Goal: Task Accomplishment & Management: Complete application form

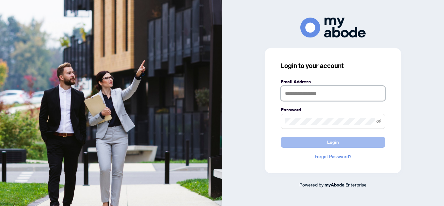
type input "**********"
click at [334, 145] on span "Login" at bounding box center [333, 142] width 12 height 10
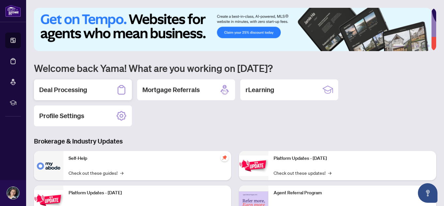
click at [77, 88] on h2 "Deal Processing" at bounding box center [63, 89] width 48 height 9
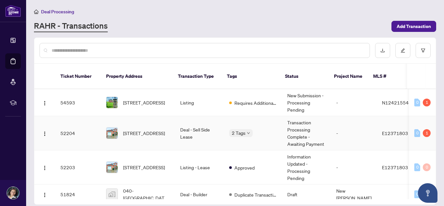
click at [148, 130] on span "117 Enchanted Hills Cres, Toronto, Ontario M1V 3P1, Canada" at bounding box center [144, 133] width 42 height 7
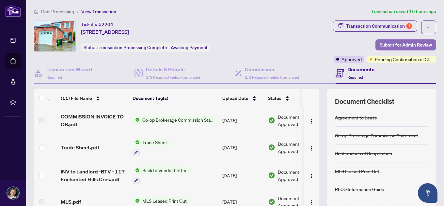
click at [389, 46] on span "Submit for Admin Review" at bounding box center [405, 45] width 52 height 10
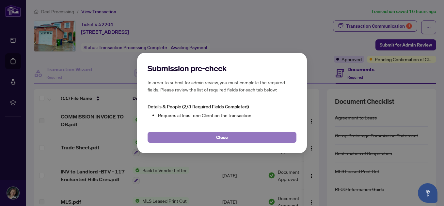
click at [222, 137] on span "Close" at bounding box center [222, 137] width 12 height 10
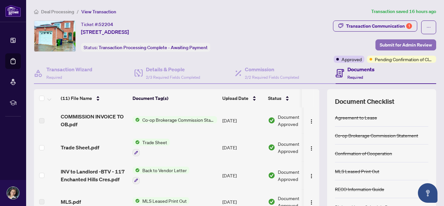
click at [394, 47] on span "Submit for Admin Review" at bounding box center [405, 45] width 52 height 10
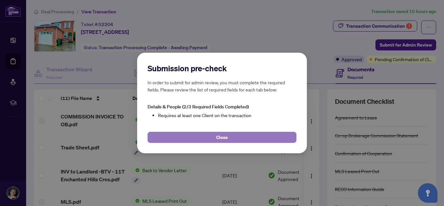
click at [229, 137] on button "Close" at bounding box center [221, 137] width 149 height 11
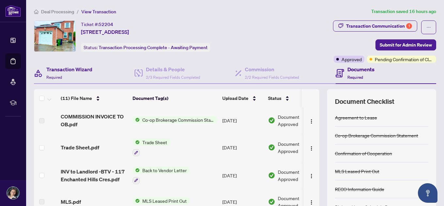
click at [114, 67] on div "Transaction Wizard Required" at bounding box center [84, 73] width 100 height 21
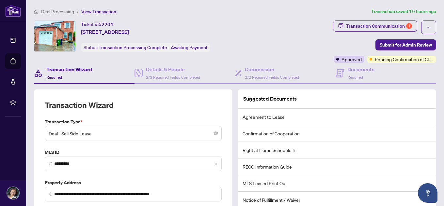
click at [175, 133] on span "Deal - Sell Side Lease" at bounding box center [133, 134] width 169 height 12
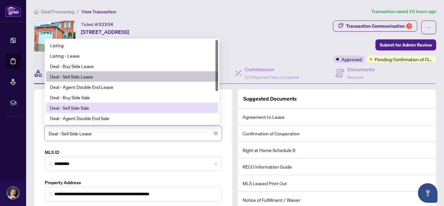
click at [271, 37] on div "Ticket #: 52204 117 Enchanted Hills Cres, Toronto, Ontario M1V 3P1, Canada Stat…" at bounding box center [152, 42] width 239 height 42
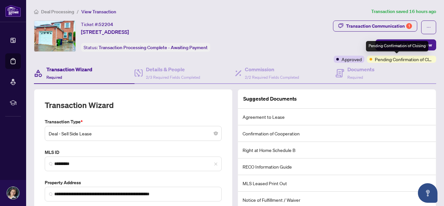
click at [391, 61] on span "Pending Confirmation of Closing" at bounding box center [403, 59] width 59 height 7
click at [401, 48] on div "Pending Confirmation of Closing" at bounding box center [397, 46] width 62 height 10
click at [426, 43] on div "Pending Confirmation of Closing" at bounding box center [397, 46] width 62 height 10
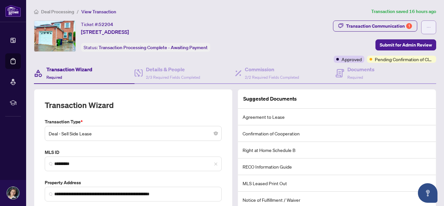
click at [427, 26] on button "button" at bounding box center [428, 28] width 15 height 14
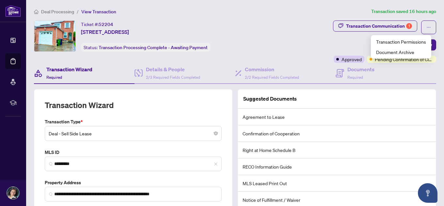
click at [399, 87] on div "**********" at bounding box center [235, 149] width 402 height 173
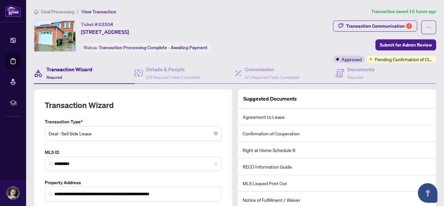
click at [48, 75] on span "Required" at bounding box center [54, 77] width 16 height 5
click at [69, 71] on h4 "Transaction Wizard" at bounding box center [69, 70] width 46 height 8
click at [53, 78] on span "Required" at bounding box center [54, 77] width 16 height 5
click at [357, 25] on div "Transaction Communication 1" at bounding box center [379, 26] width 66 height 10
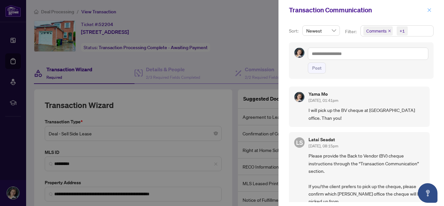
click at [430, 9] on icon "close" at bounding box center [429, 10] width 5 height 5
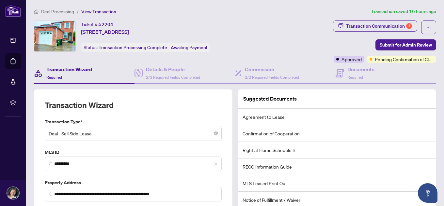
click at [58, 12] on span "Deal Processing" at bounding box center [57, 12] width 33 height 6
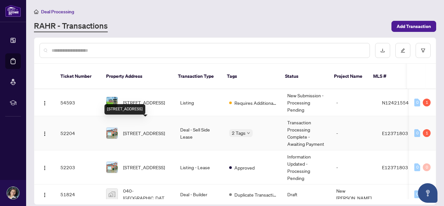
click at [147, 130] on span "117 Enchanted Hills Cres, Toronto, Ontario M1V 3P1, Canada" at bounding box center [144, 133] width 42 height 7
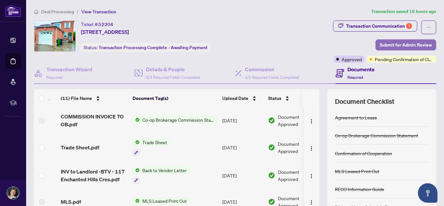
click at [408, 44] on span "Submit for Admin Review" at bounding box center [405, 45] width 52 height 10
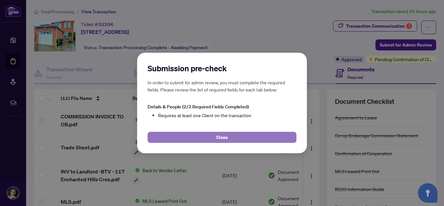
click at [222, 140] on span "Close" at bounding box center [222, 137] width 12 height 10
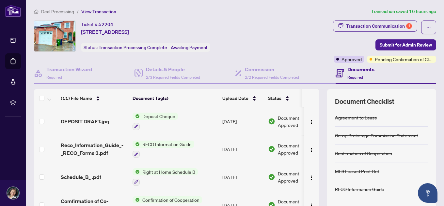
scroll to position [163, 0]
click at [169, 68] on h4 "Details & People" at bounding box center [173, 70] width 54 height 8
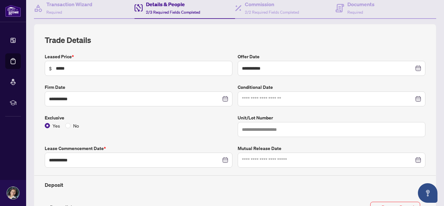
scroll to position [33, 0]
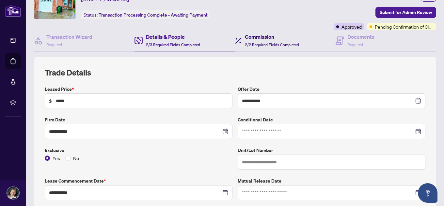
click at [267, 37] on h4 "Commission" at bounding box center [272, 37] width 54 height 8
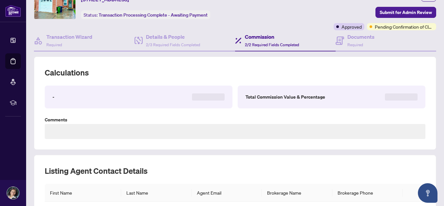
type textarea "**********"
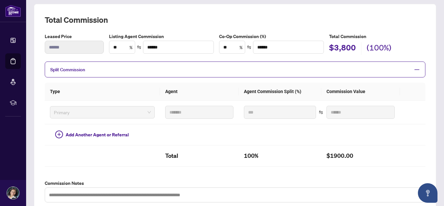
scroll to position [28, 0]
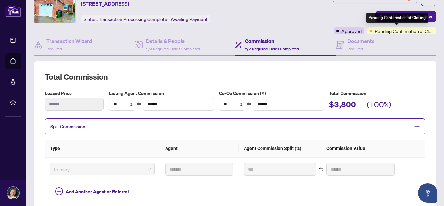
click at [368, 32] on div "Pending Confirmation of Closing" at bounding box center [401, 30] width 69 height 7
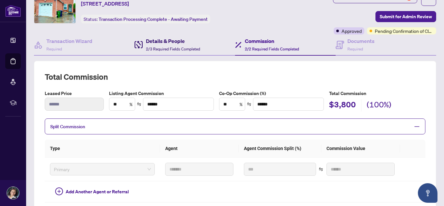
click at [159, 43] on h4 "Details & People" at bounding box center [173, 41] width 54 height 8
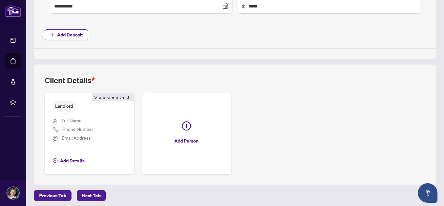
scroll to position [322, 0]
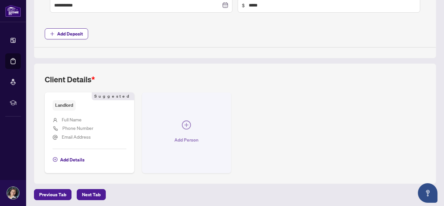
click at [185, 122] on icon "plus-circle" at bounding box center [186, 125] width 9 height 9
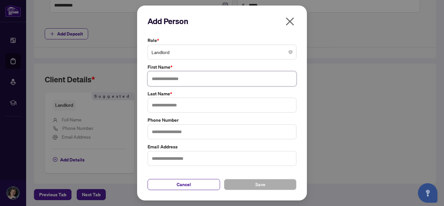
click at [194, 80] on input "text" at bounding box center [221, 78] width 149 height 15
type input "*"
type input "*****"
click at [179, 110] on input "text" at bounding box center [221, 105] width 149 height 15
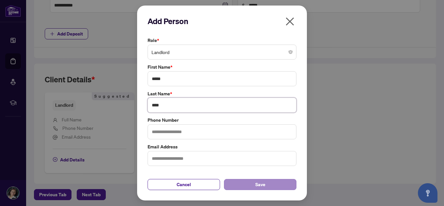
type input "****"
click at [269, 185] on button "Save" at bounding box center [260, 184] width 72 height 11
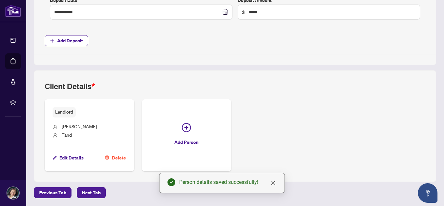
scroll to position [315, 0]
click at [67, 138] on span "Tand" at bounding box center [67, 135] width 10 height 6
click at [73, 158] on span "Edit Details" at bounding box center [71, 158] width 24 height 10
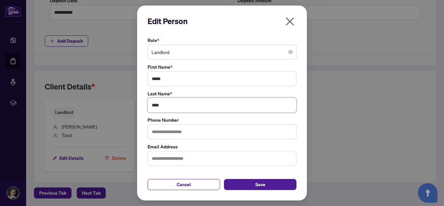
click at [161, 106] on input "****" at bounding box center [221, 105] width 149 height 15
type input "****"
click at [260, 182] on span "Save" at bounding box center [260, 185] width 10 height 10
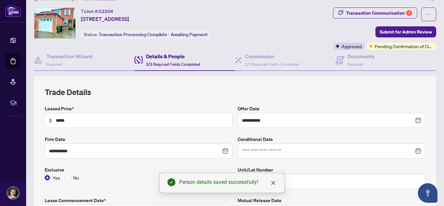
scroll to position [0, 0]
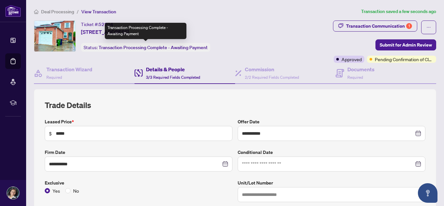
click at [204, 49] on span "Transaction Processing Complete - Awaiting Payment" at bounding box center [152, 48] width 109 height 6
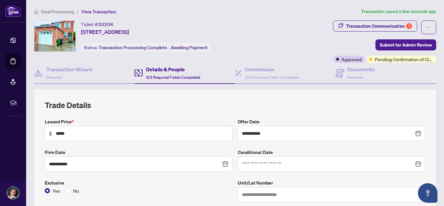
click at [240, 46] on div "Ticket #: 52204 117 Enchanted Hills Cres, Toronto, Ontario M1V 3P1, Canada Stat…" at bounding box center [152, 36] width 236 height 31
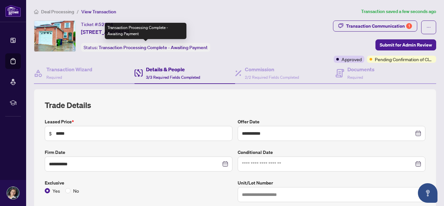
click at [161, 51] on div "Status: Transaction Processing Complete - Awaiting Payment" at bounding box center [145, 47] width 129 height 9
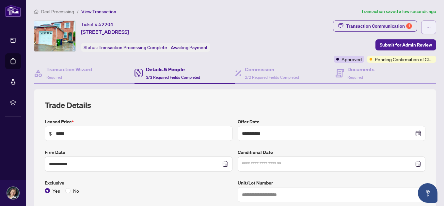
click at [426, 26] on icon "ellipsis" at bounding box center [428, 27] width 5 height 5
click at [304, 35] on div "Transaction Communication 1 Submit for Admin Review Approved Pending Confirmati…" at bounding box center [354, 42] width 163 height 42
click at [348, 80] on div "Documents Required" at bounding box center [360, 73] width 27 height 15
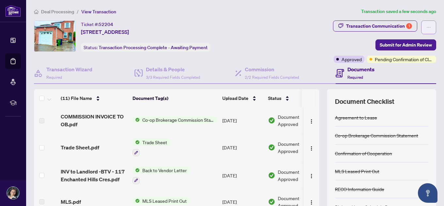
click at [426, 25] on icon "ellipsis" at bounding box center [428, 27] width 5 height 5
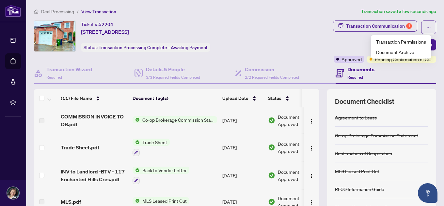
click at [266, 50] on div "Ticket #: 52204 117 Enchanted Hills Cres, Toronto, Ontario M1V 3P1, Canada Stat…" at bounding box center [152, 36] width 236 height 31
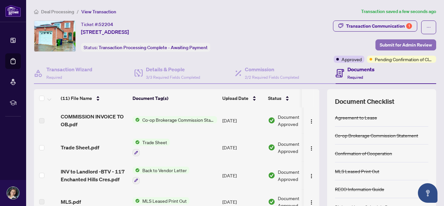
click at [379, 44] on span "Submit for Admin Review" at bounding box center [405, 45] width 52 height 10
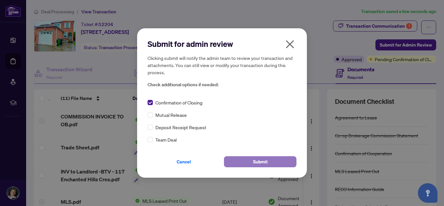
click at [267, 163] on span "Submit" at bounding box center [260, 162] width 15 height 10
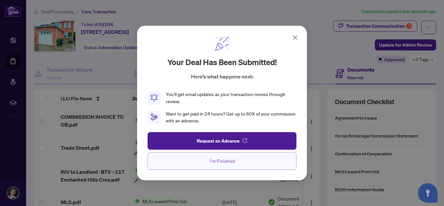
click at [214, 160] on span "I'm Finished" at bounding box center [221, 161] width 25 height 10
